Goal: Task Accomplishment & Management: Complete application form

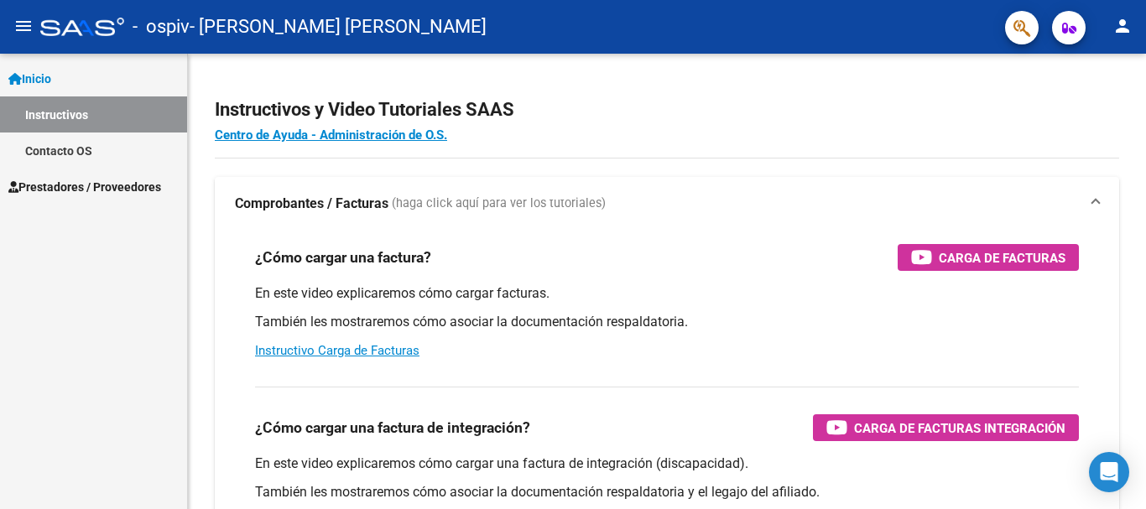
click at [59, 180] on span "Prestadores / Proveedores" at bounding box center [84, 187] width 153 height 18
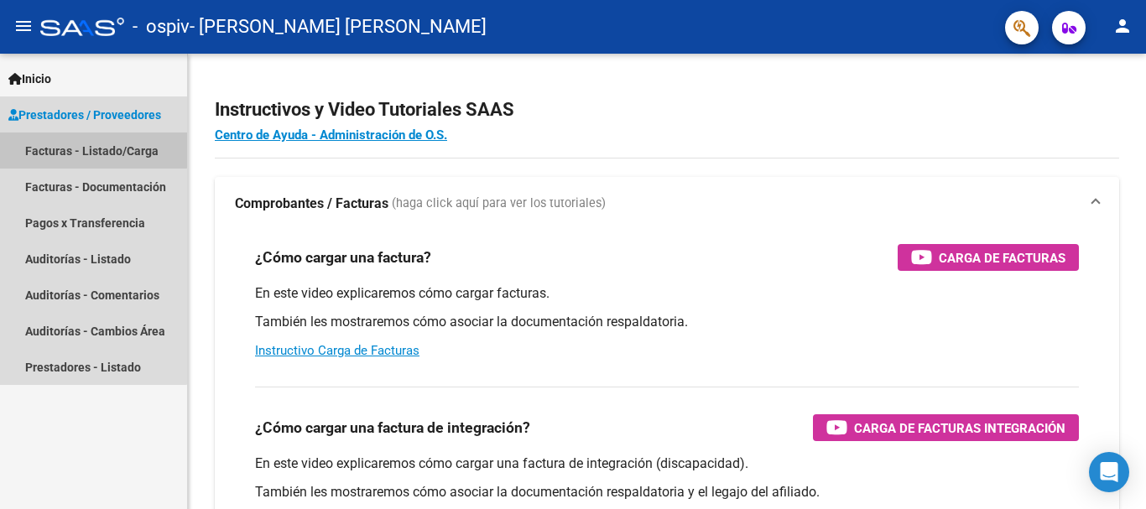
click at [70, 149] on link "Facturas - Listado/Carga" at bounding box center [93, 151] width 187 height 36
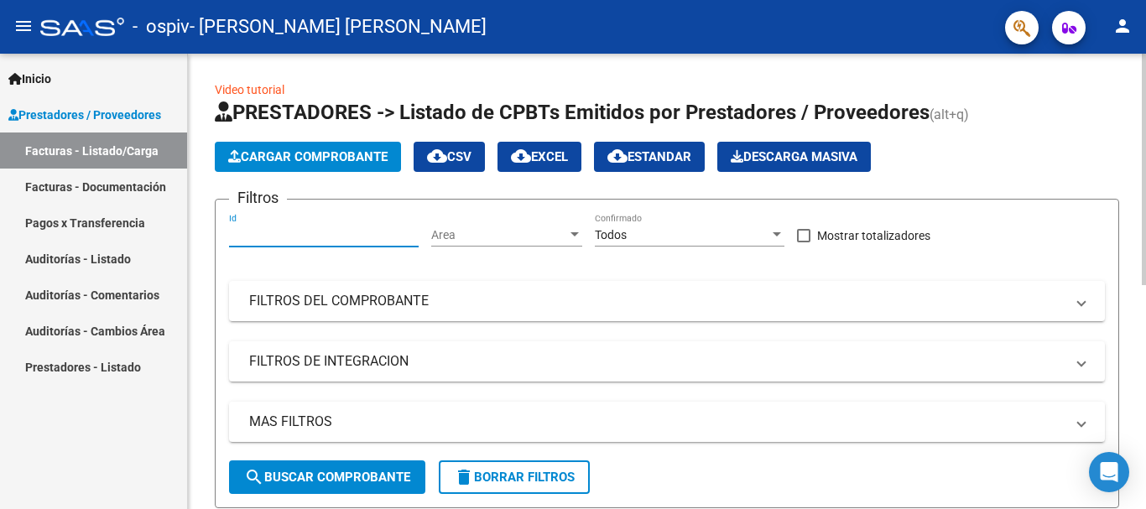
click at [321, 238] on input "Id" at bounding box center [324, 235] width 190 height 14
click at [322, 155] on span "Cargar Comprobante" at bounding box center [307, 156] width 159 height 15
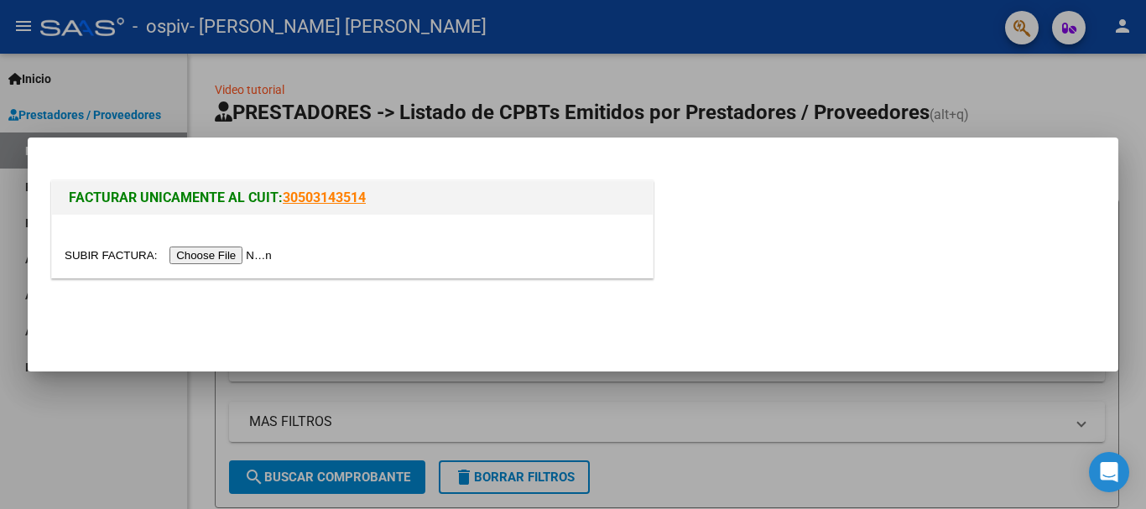
click at [213, 257] on input "file" at bounding box center [171, 256] width 212 height 18
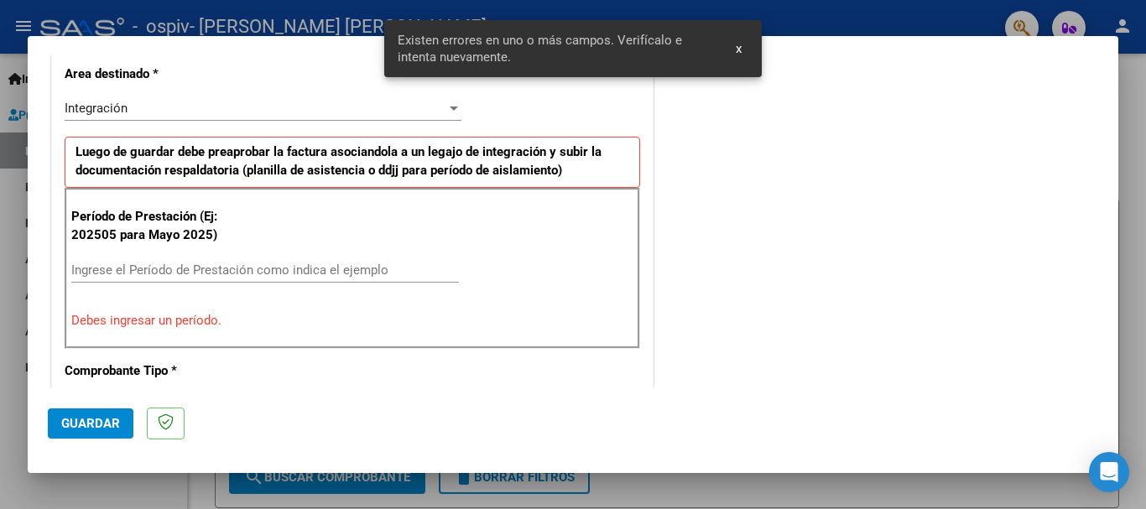
scroll to position [419, 0]
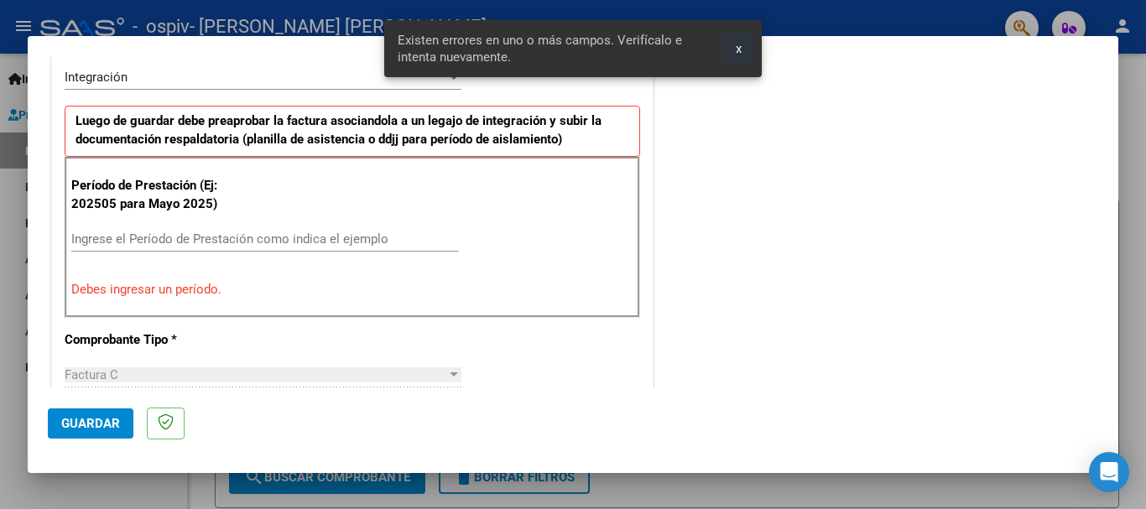
click at [734, 48] on button "x" at bounding box center [739, 49] width 33 height 30
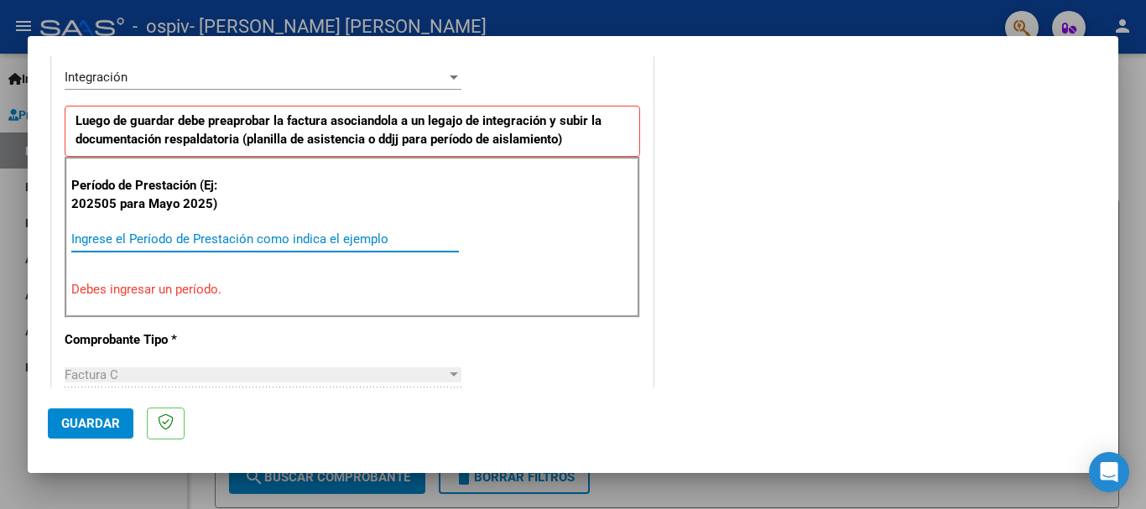
click at [231, 236] on input "Ingrese el Período de Prestación como indica el ejemplo" at bounding box center [265, 239] width 388 height 15
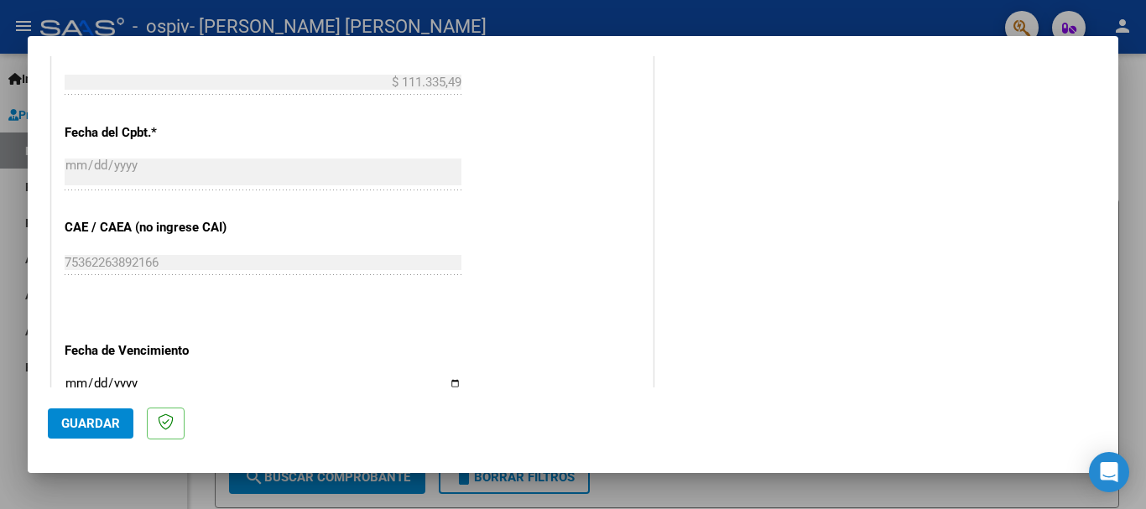
scroll to position [1006, 0]
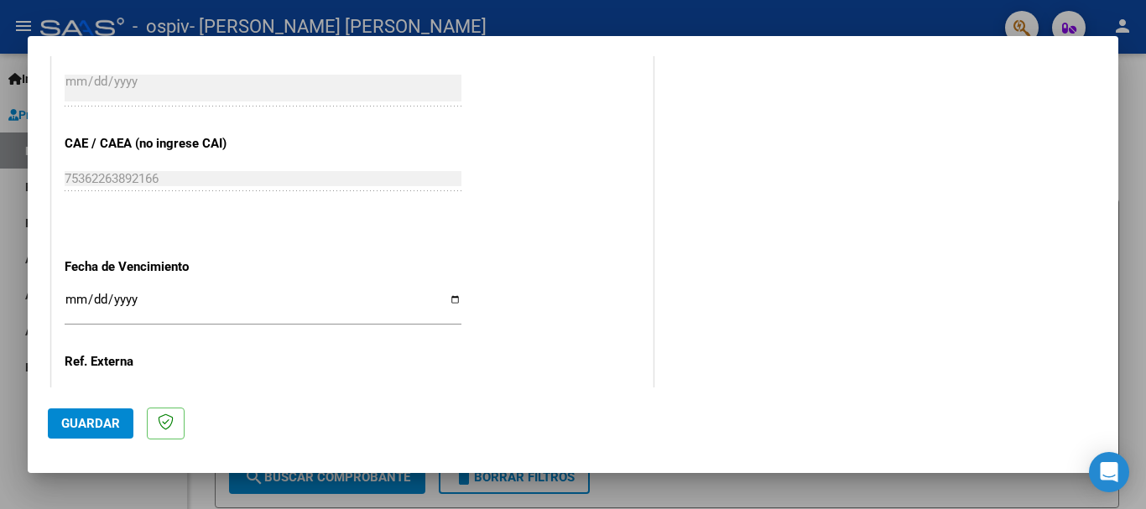
type input "202508"
click at [450, 300] on input "Ingresar la fecha" at bounding box center [263, 306] width 397 height 27
type input "[DATE]"
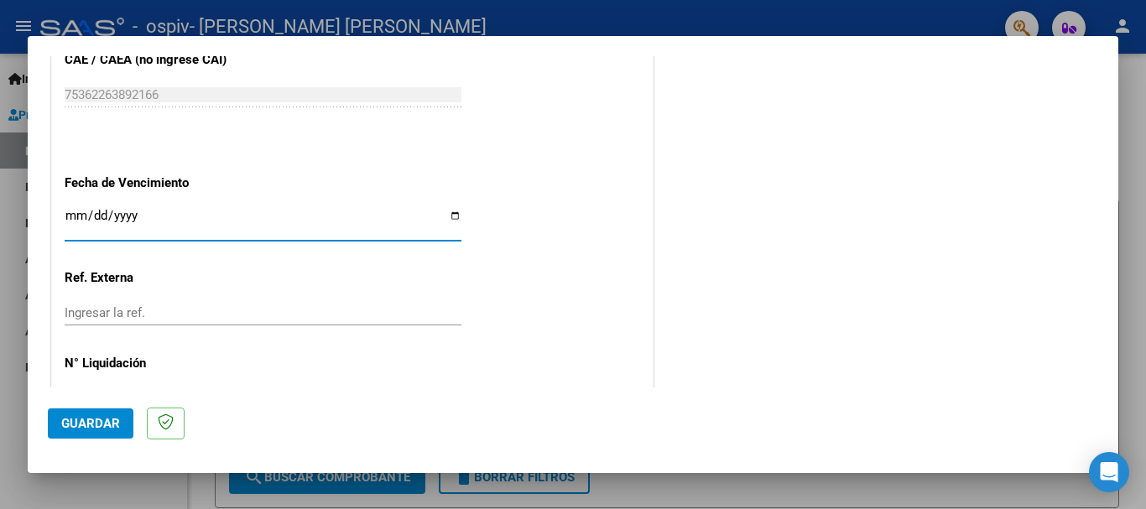
scroll to position [1146, 0]
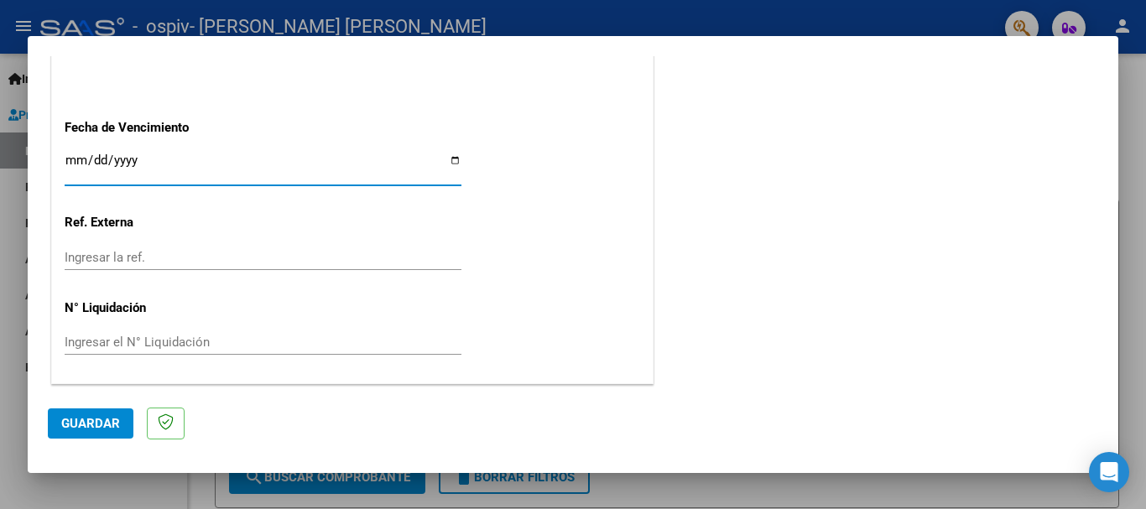
click at [117, 419] on span "Guardar" at bounding box center [90, 423] width 59 height 15
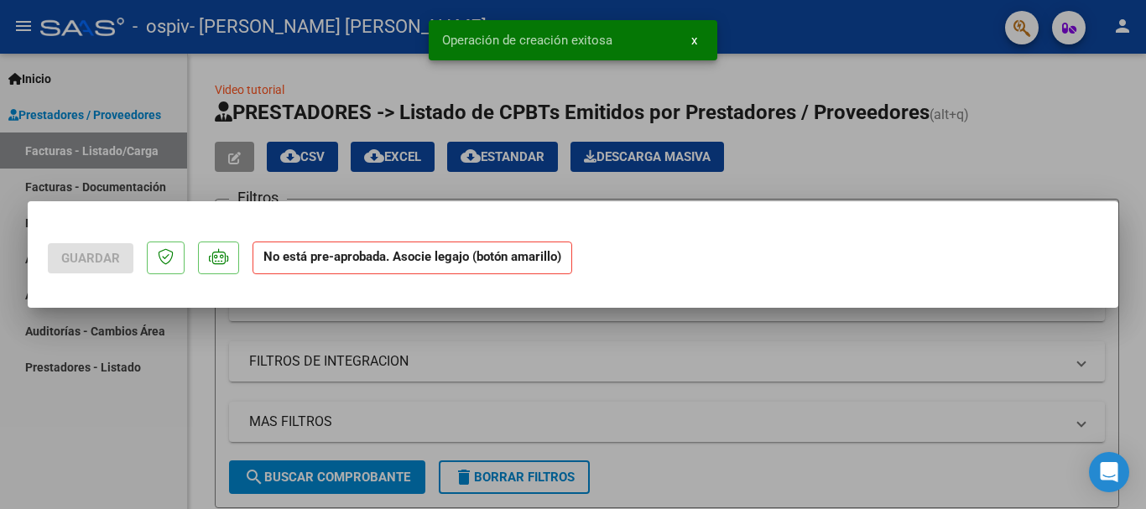
scroll to position [0, 0]
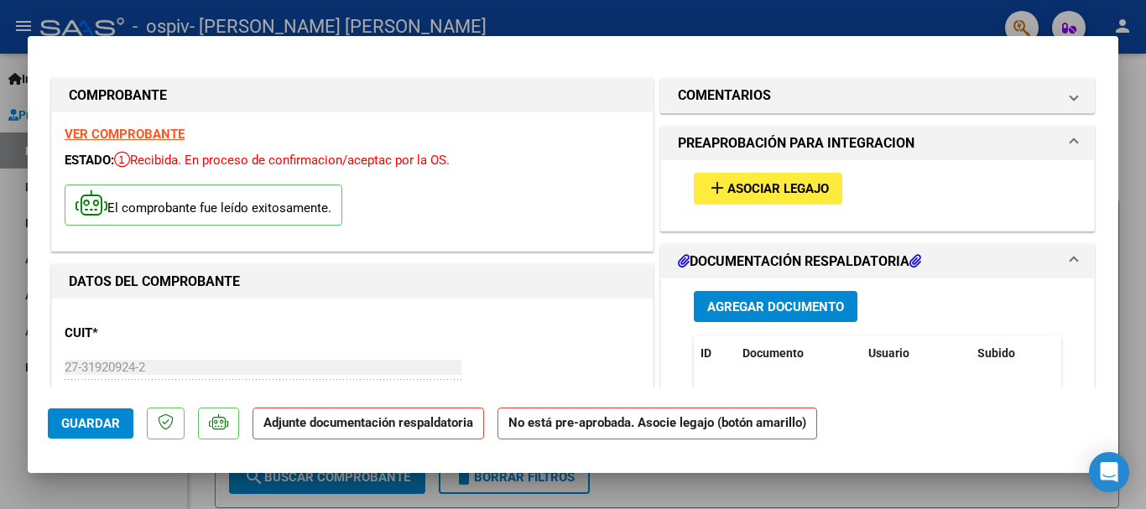
click at [753, 190] on span "Asociar Legajo" at bounding box center [779, 189] width 102 height 15
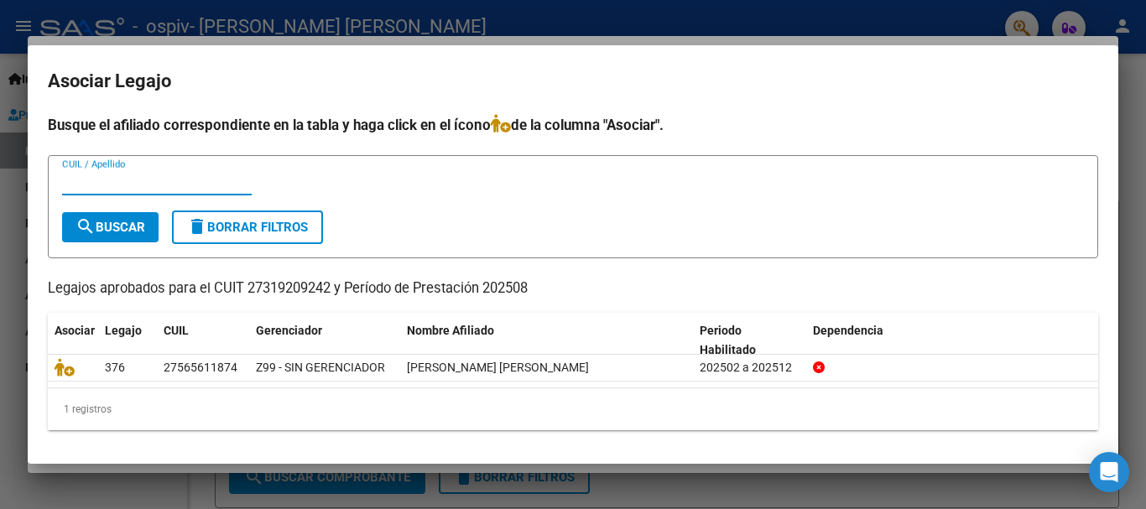
click at [127, 188] on input "CUIL / Apellido" at bounding box center [157, 182] width 190 height 15
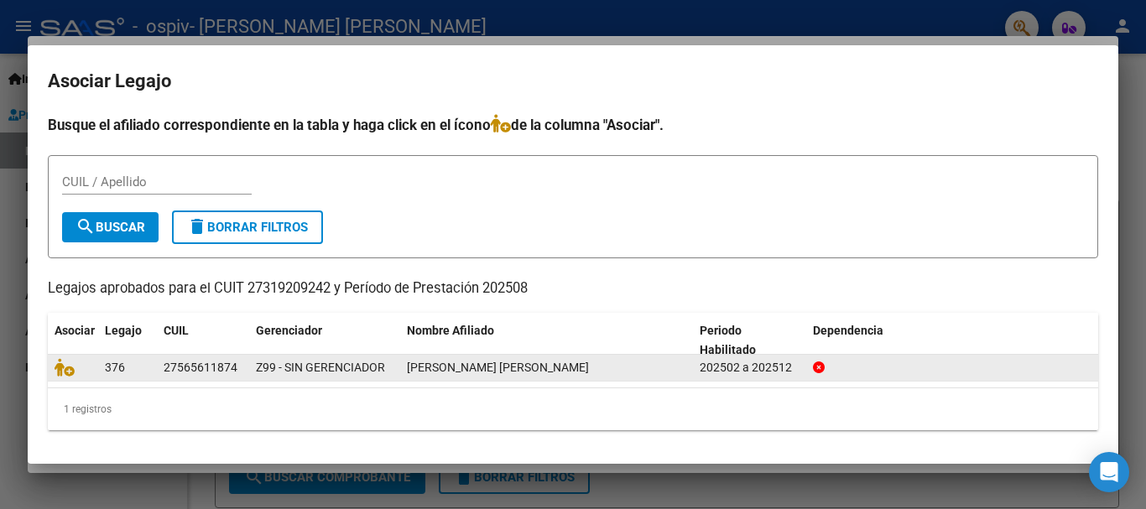
drag, startPoint x: 174, startPoint y: 368, endPoint x: 228, endPoint y: 365, distance: 54.7
click at [228, 365] on div "27565611874" at bounding box center [201, 367] width 74 height 19
copy div "56561187"
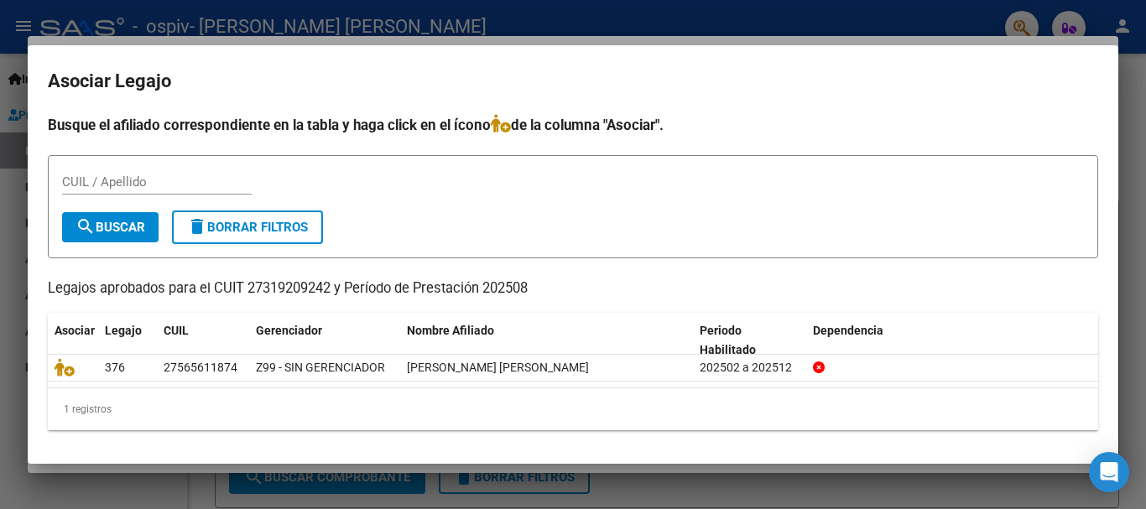
click at [212, 179] on input "CUIL / Apellido" at bounding box center [157, 182] width 190 height 15
paste input "56561187"
type input "56561187"
click at [144, 227] on span "search Buscar" at bounding box center [111, 227] width 70 height 15
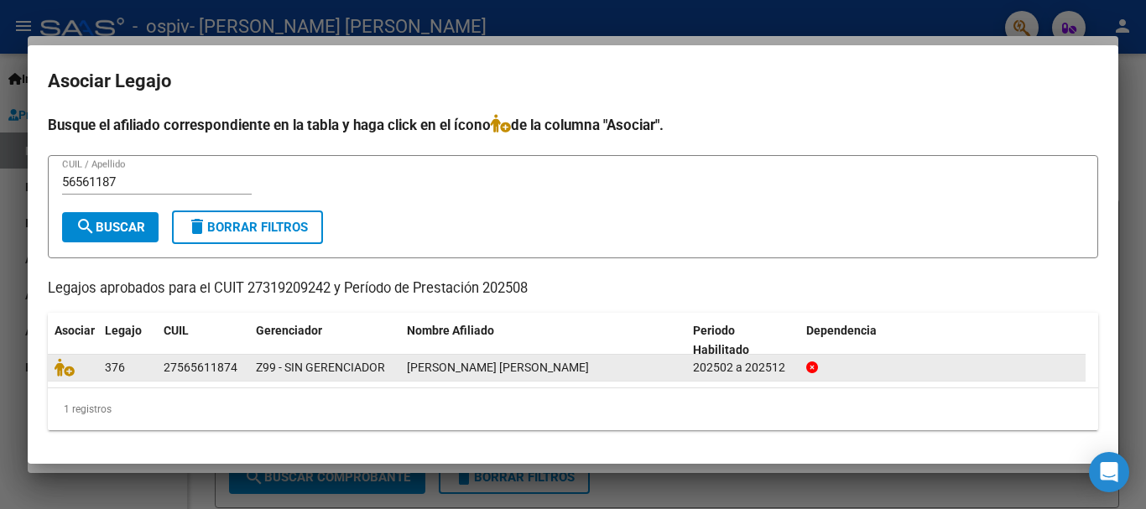
click at [140, 365] on div "376" at bounding box center [127, 367] width 45 height 19
click at [62, 373] on icon at bounding box center [65, 367] width 20 height 18
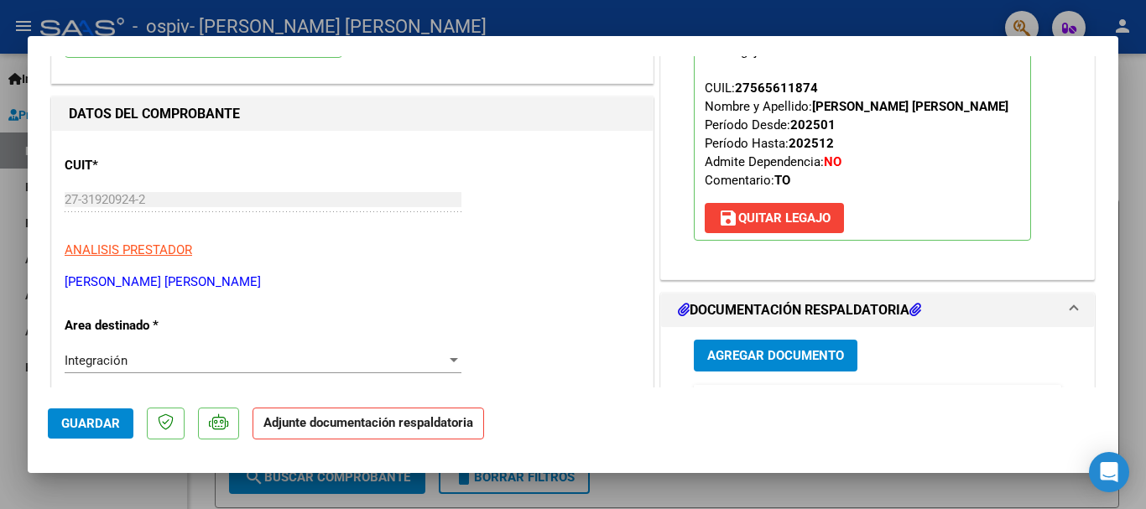
scroll to position [252, 0]
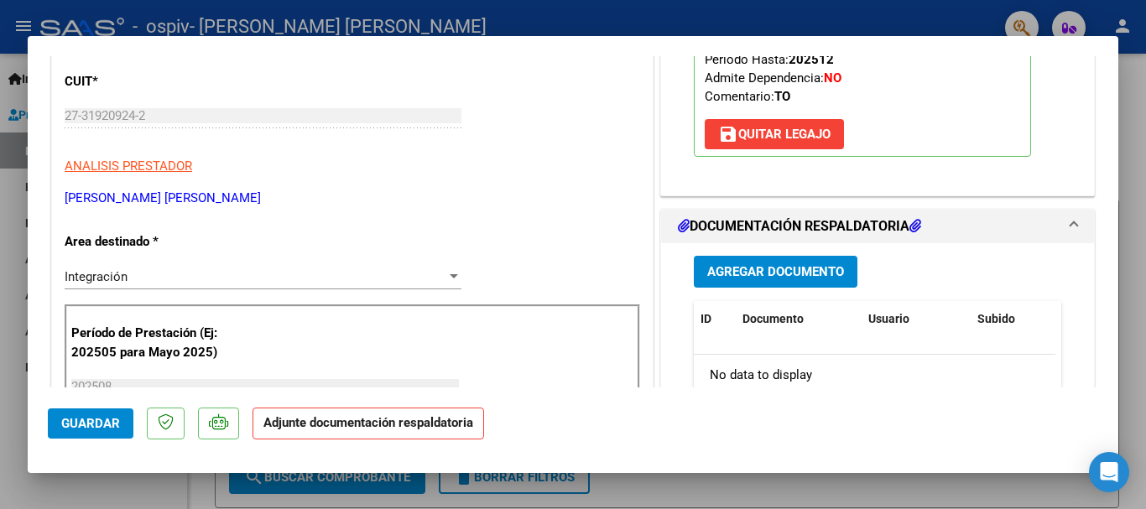
click at [760, 264] on span "Agregar Documento" at bounding box center [775, 271] width 137 height 15
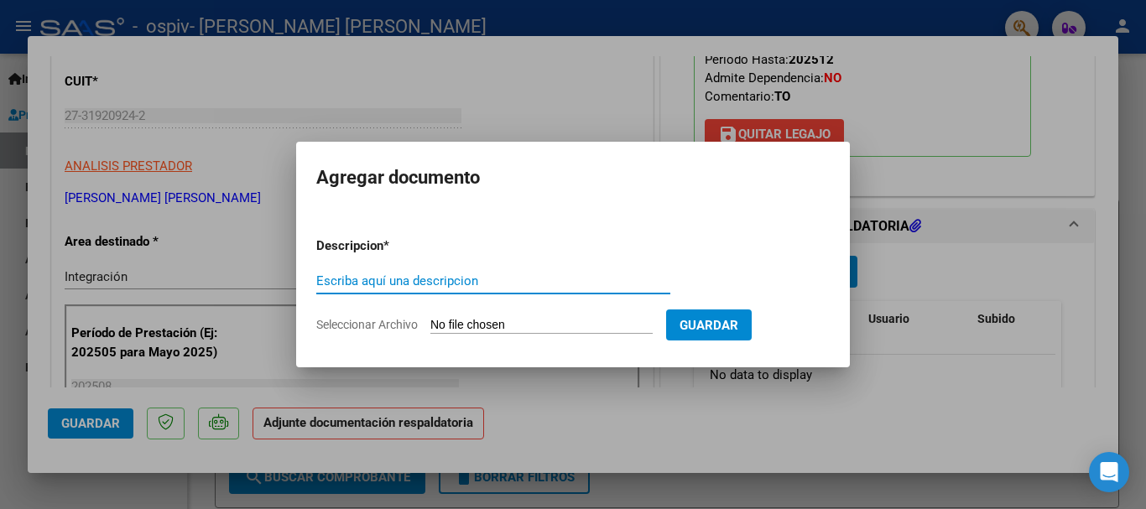
click at [428, 282] on input "Escriba aquí una descripcion" at bounding box center [493, 281] width 354 height 15
type input "asistencia agosto"
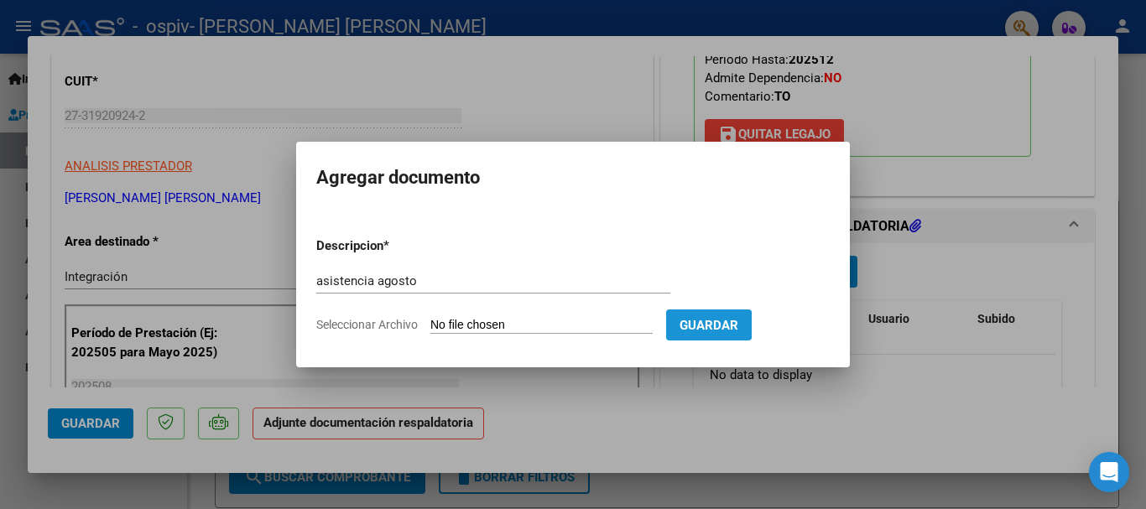
click at [718, 326] on span "Guardar" at bounding box center [709, 325] width 59 height 15
click at [434, 322] on input "Seleccionar Archivo" at bounding box center [542, 326] width 222 height 16
click at [394, 326] on span "Seleccionar Archivo" at bounding box center [367, 324] width 102 height 13
click at [431, 326] on input "Seleccionar Archivo" at bounding box center [542, 326] width 222 height 16
type input "C:\fakepath\Asist [PERSON_NAME].pdf"
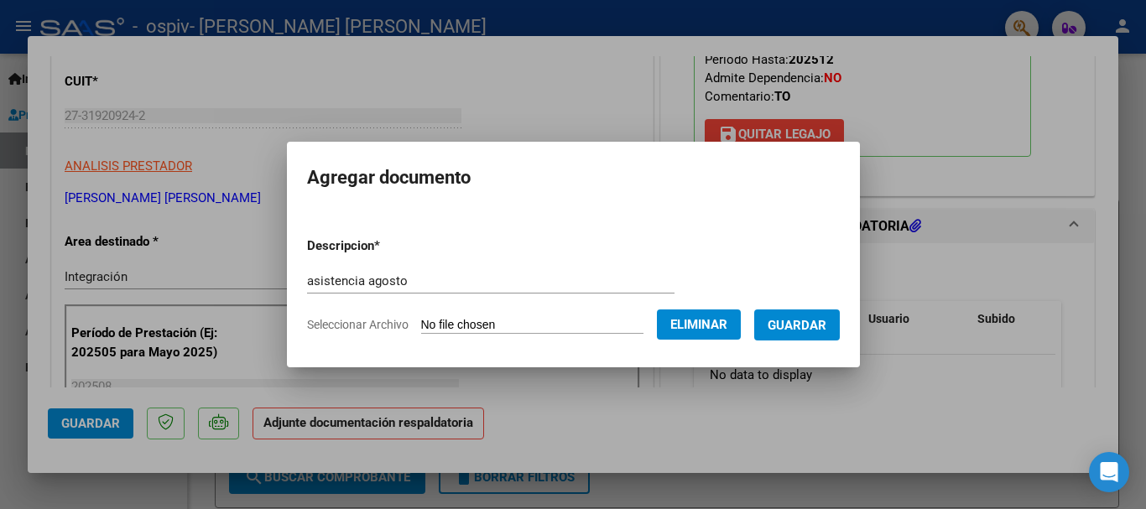
click at [807, 326] on span "Guardar" at bounding box center [797, 325] width 59 height 15
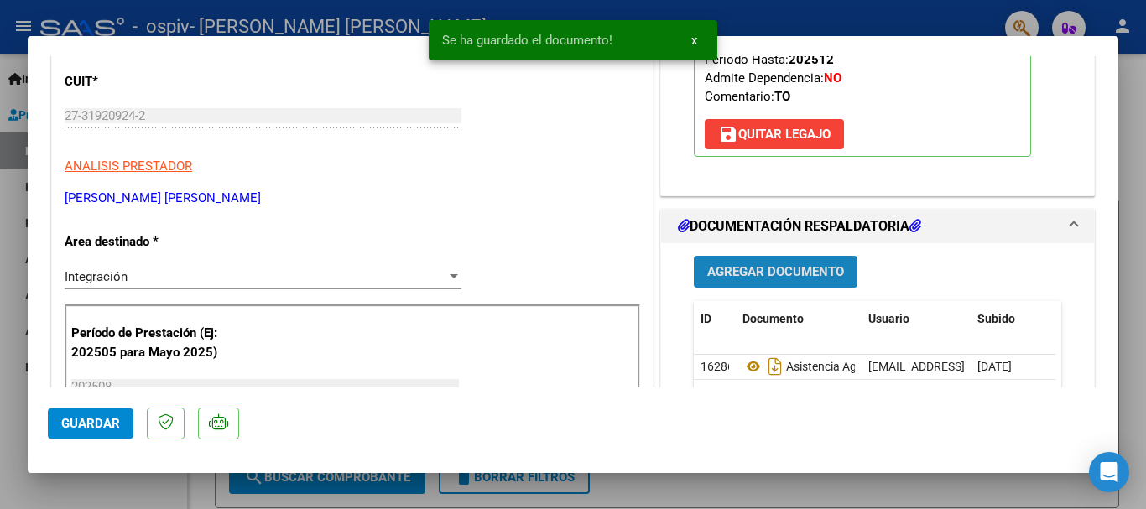
click at [800, 269] on span "Agregar Documento" at bounding box center [775, 272] width 137 height 15
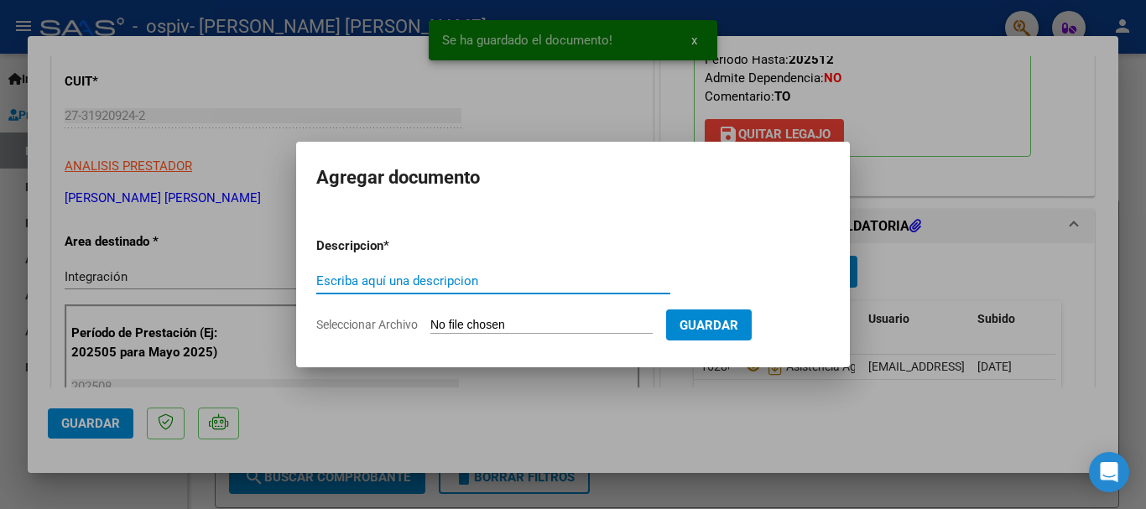
click at [437, 282] on input "Escriba aquí una descripcion" at bounding box center [493, 281] width 354 height 15
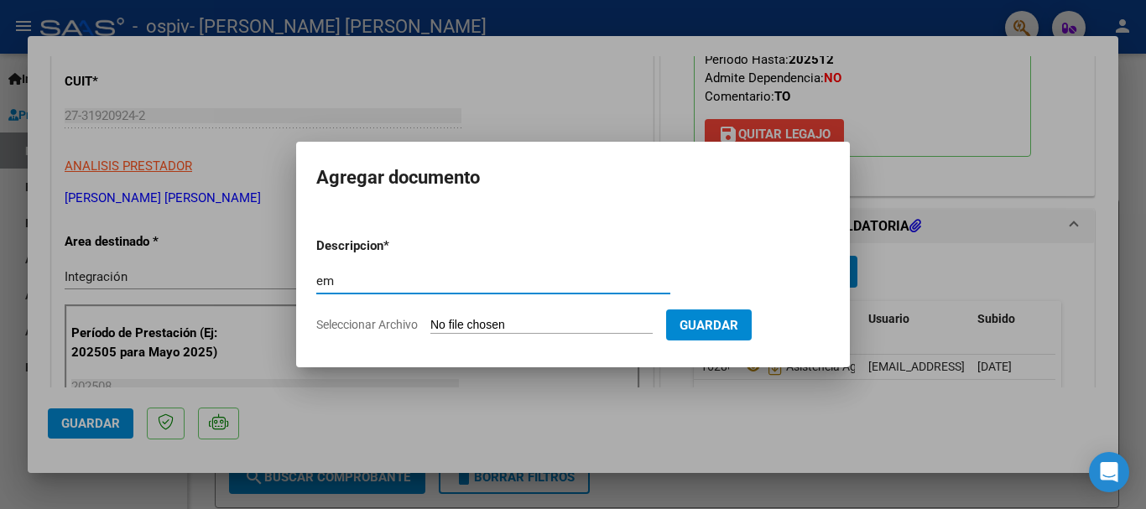
type input "e"
type input "autorizacion"
click at [470, 329] on input "Seleccionar Archivo" at bounding box center [542, 326] width 222 height 16
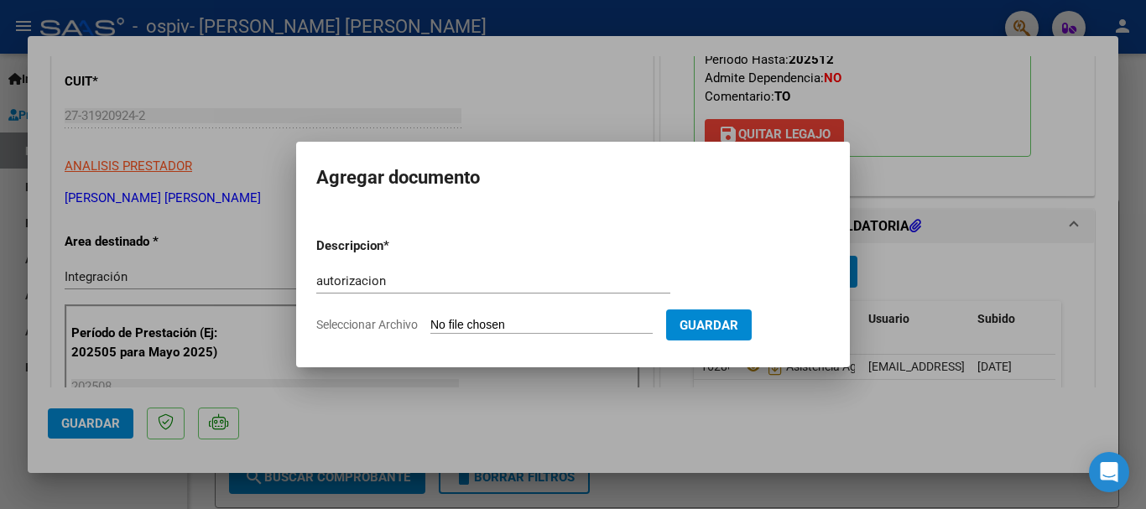
type input "C:\fakepath\[PERSON_NAME] TO 2025 (1).pdf"
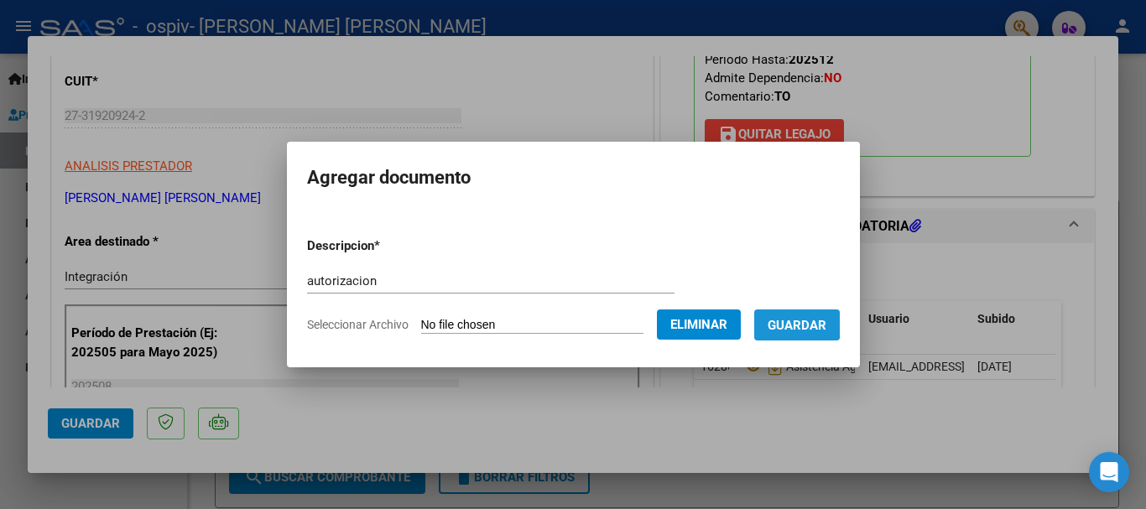
click at [801, 321] on span "Guardar" at bounding box center [797, 325] width 59 height 15
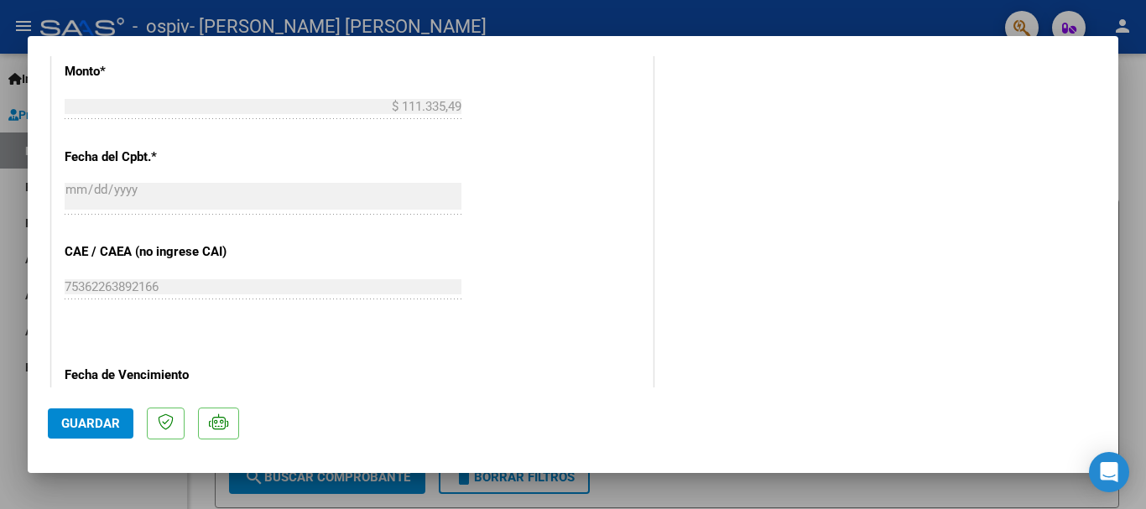
scroll to position [1171, 0]
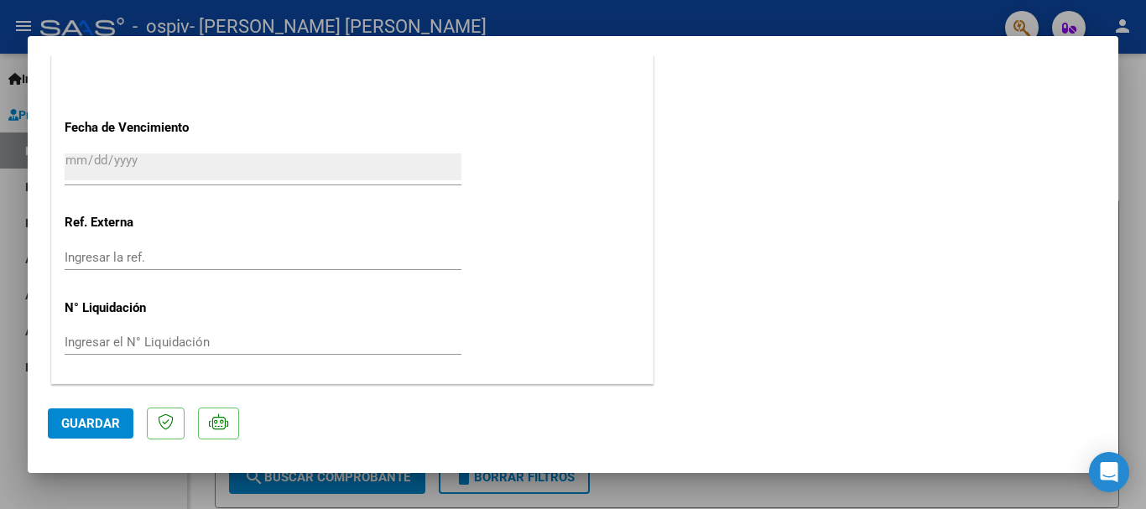
click at [88, 417] on span "Guardar" at bounding box center [90, 423] width 59 height 15
click at [19, 404] on div at bounding box center [573, 254] width 1146 height 509
type input "$ 0,00"
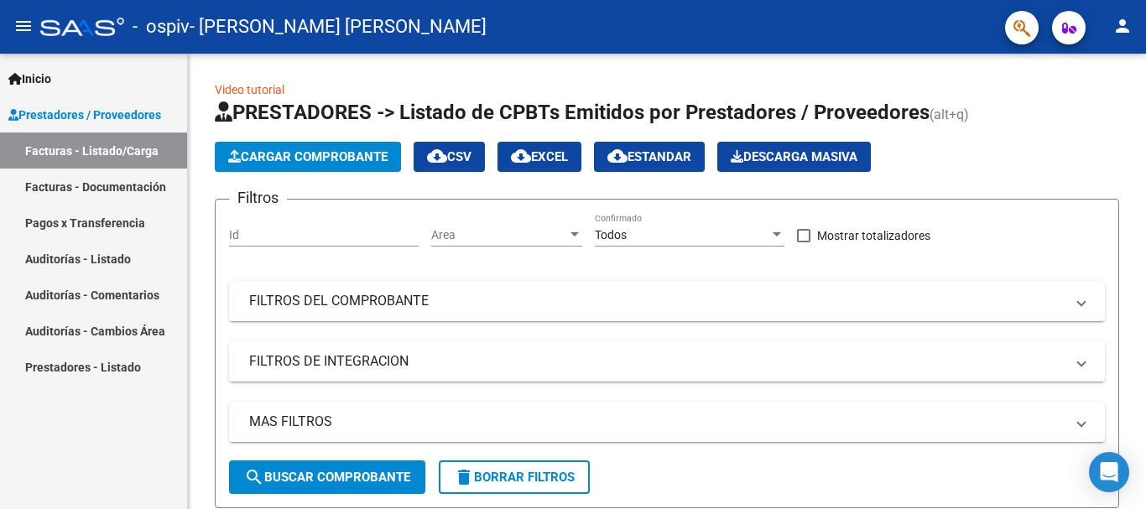
click at [120, 185] on link "Facturas - Documentación" at bounding box center [93, 187] width 187 height 36
